Goal: Find specific page/section: Find specific page/section

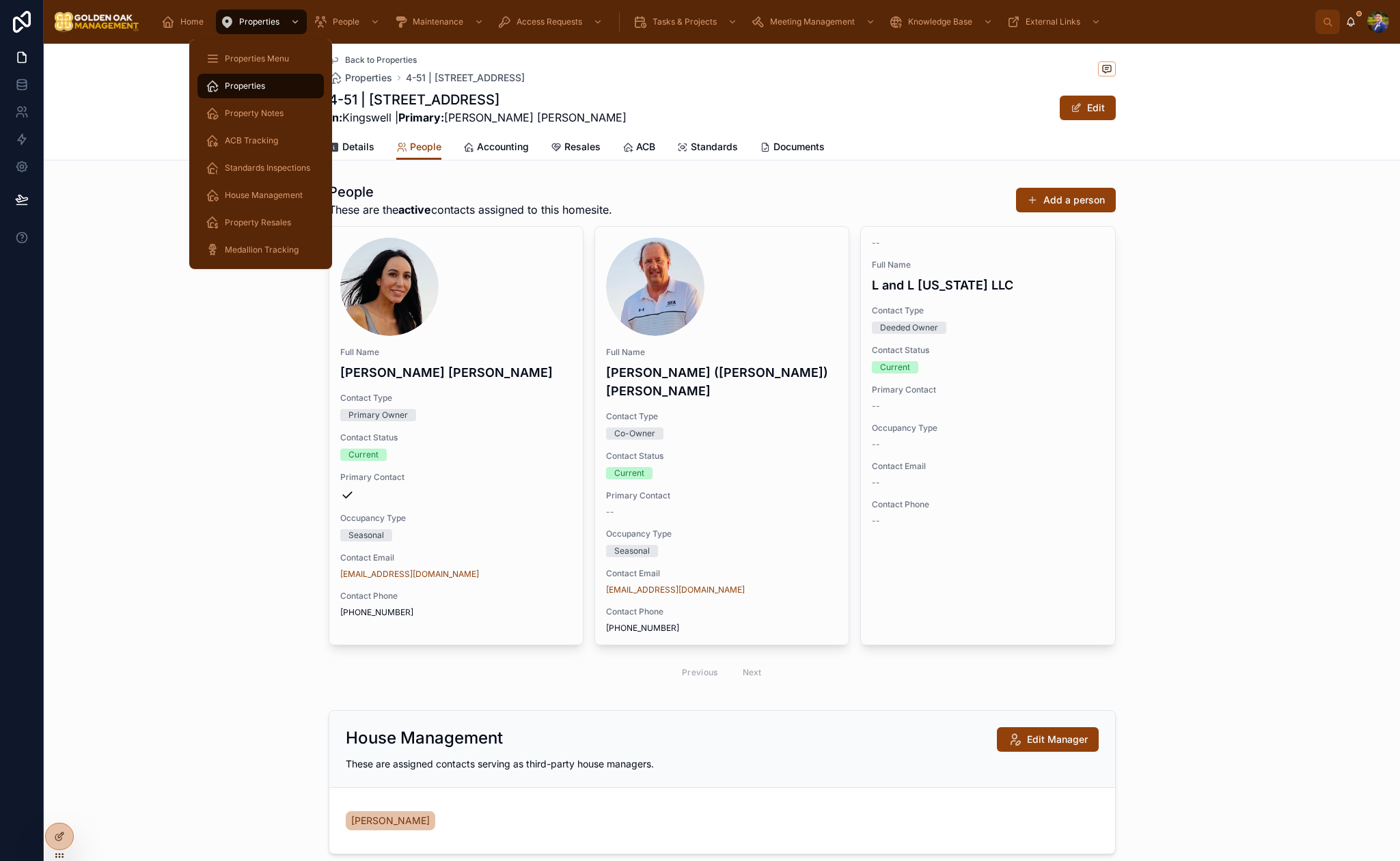
click at [269, 87] on div "Properties" at bounding box center [260, 86] width 110 height 22
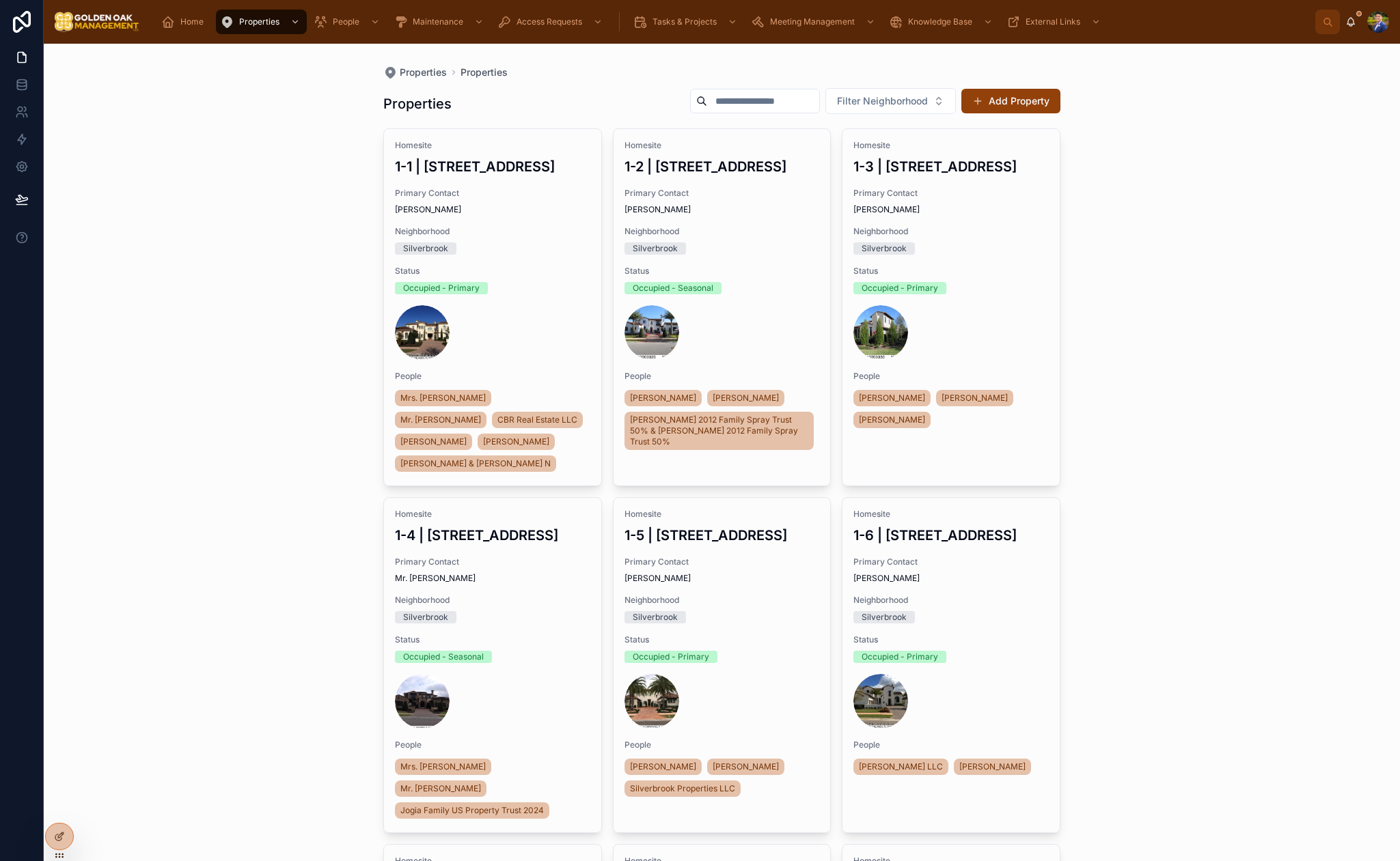
click at [740, 93] on input "text" at bounding box center [763, 101] width 112 height 19
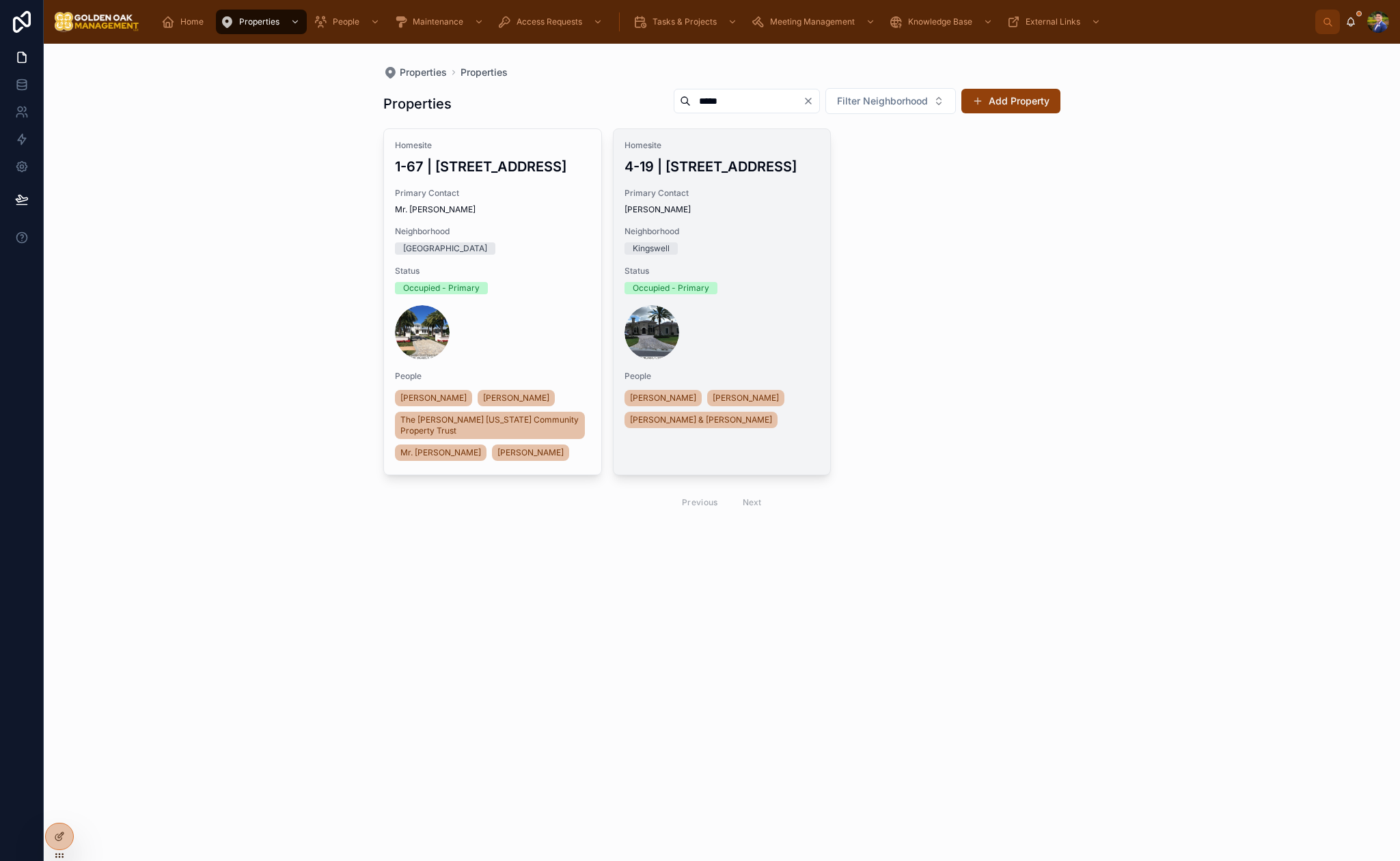
type input "*****"
click at [728, 200] on div "Primary Contact [PERSON_NAME]" at bounding box center [722, 201] width 195 height 27
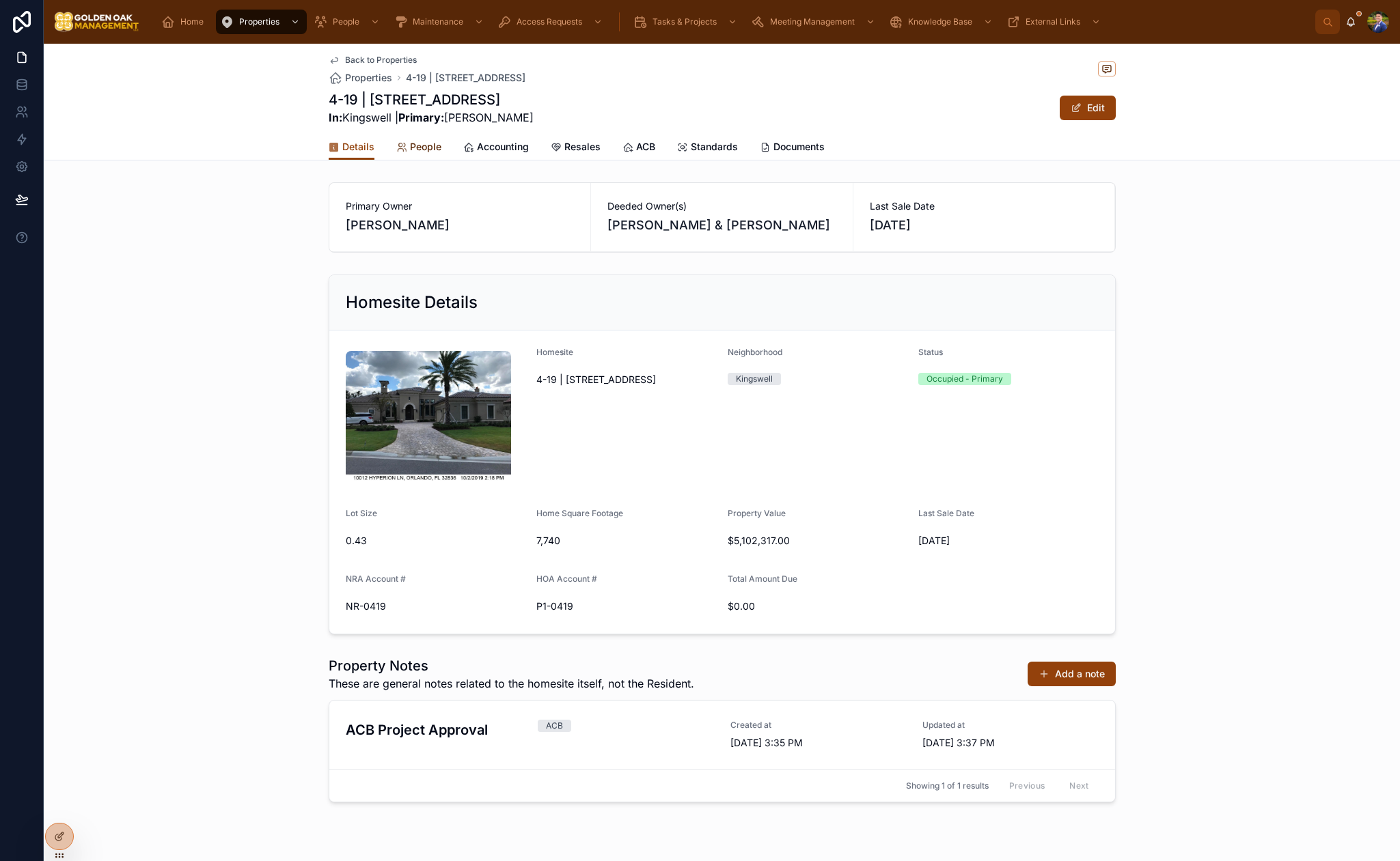
click at [411, 152] on span "People" at bounding box center [426, 147] width 31 height 14
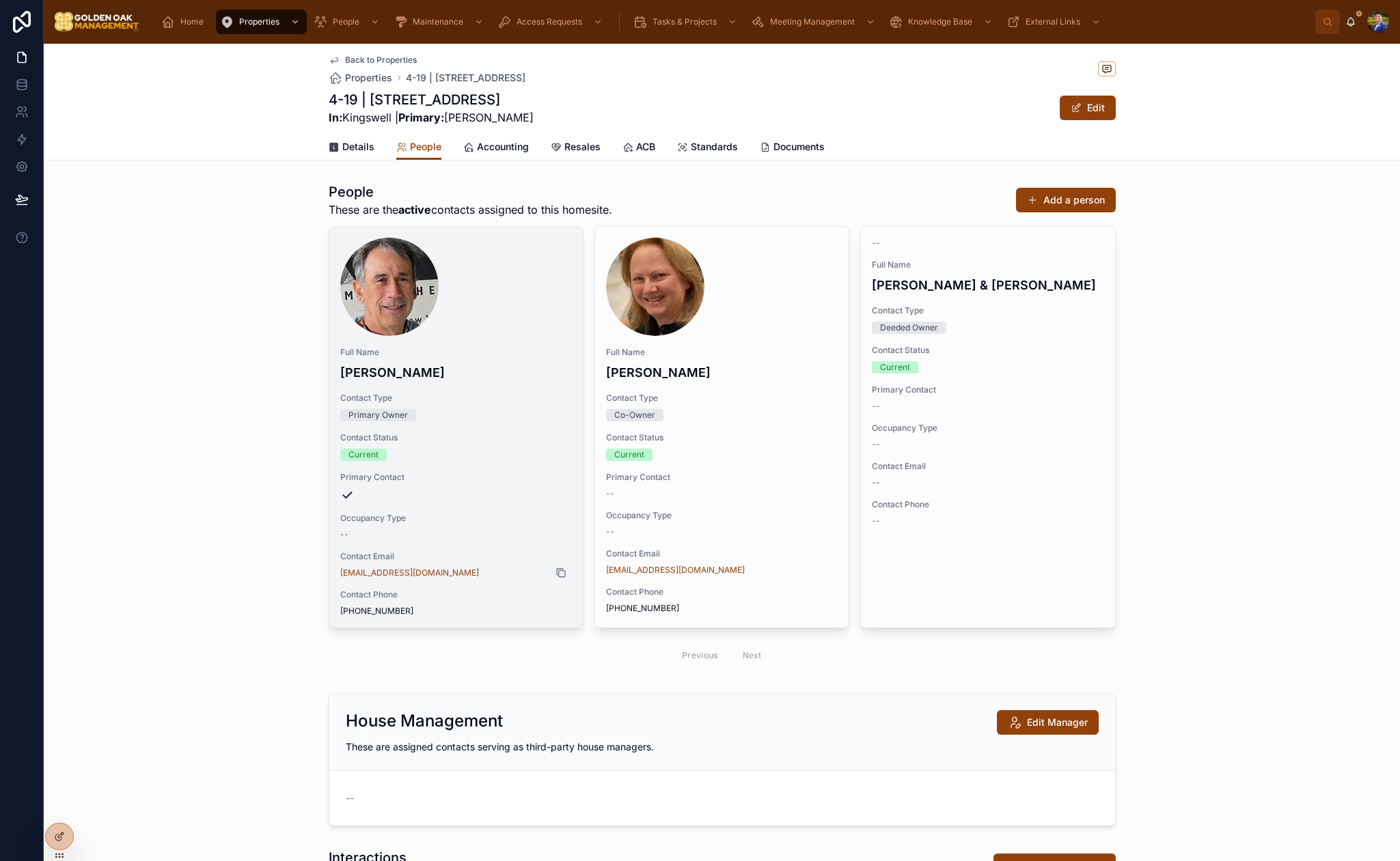
click at [564, 576] on icon at bounding box center [561, 574] width 6 height 6
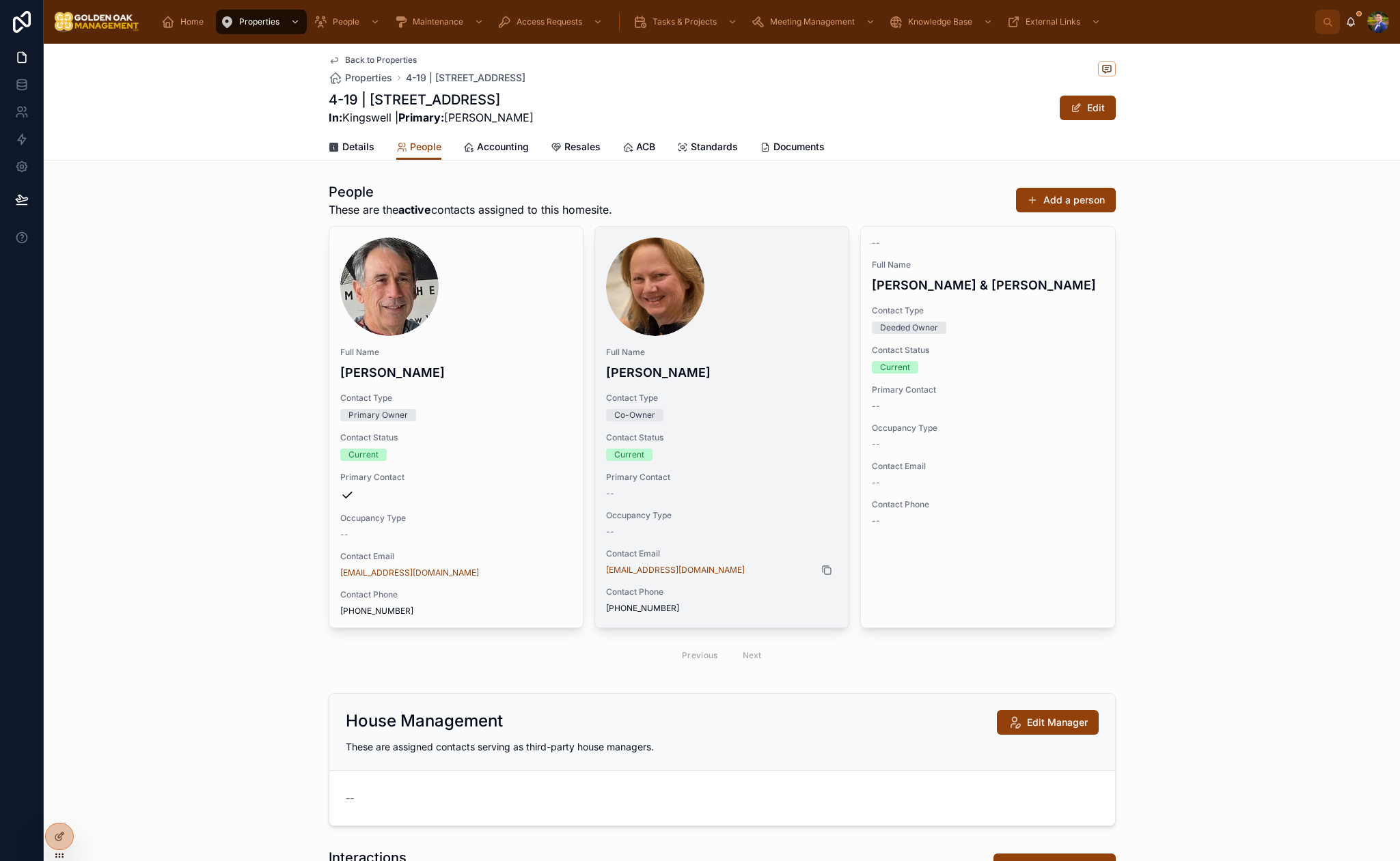
click at [829, 571] on icon at bounding box center [826, 570] width 11 height 11
